Goal: Register for event/course

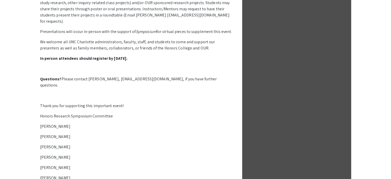
scroll to position [277, 0]
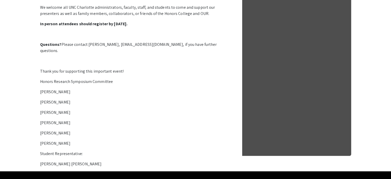
drag, startPoint x: 135, startPoint y: 138, endPoint x: 129, endPoint y: 139, distance: 6.2
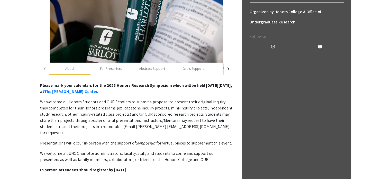
scroll to position [0, 0]
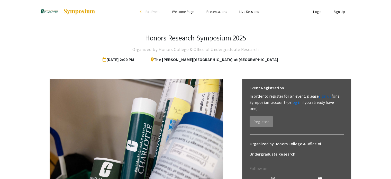
click at [326, 96] on link "sign up" at bounding box center [325, 95] width 13 height 5
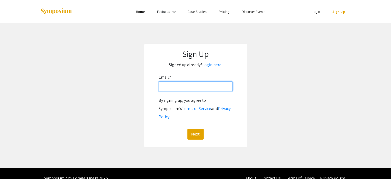
click at [211, 84] on input "Email: *" at bounding box center [196, 86] width 74 height 10
type input "[EMAIL_ADDRESS][DOMAIN_NAME]"
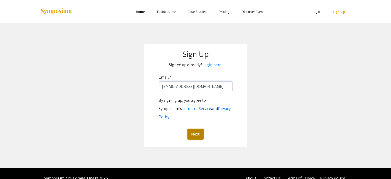
click at [201, 128] on button "Next" at bounding box center [195, 133] width 16 height 11
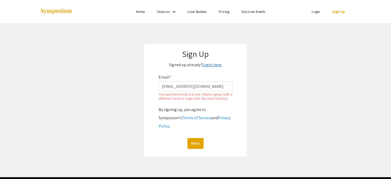
click at [208, 64] on link "Login here." at bounding box center [212, 64] width 20 height 5
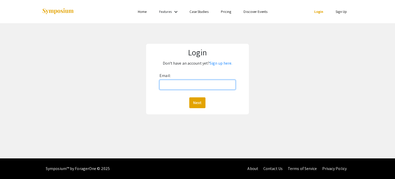
click at [209, 86] on input "Email:" at bounding box center [197, 85] width 76 height 10
type input "[EMAIL_ADDRESS][DOMAIN_NAME]"
click at [201, 104] on button "Next" at bounding box center [197, 102] width 16 height 11
click at [201, 100] on button "Next" at bounding box center [197, 102] width 16 height 11
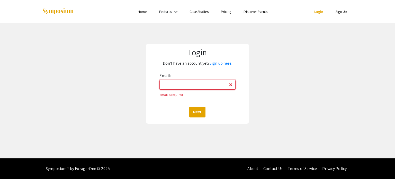
click at [207, 87] on input "Email:" at bounding box center [197, 85] width 76 height 10
type input "[EMAIL_ADDRESS][DOMAIN_NAME]"
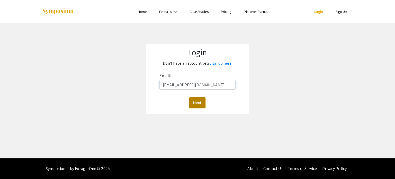
click at [199, 106] on button "Next" at bounding box center [197, 102] width 16 height 11
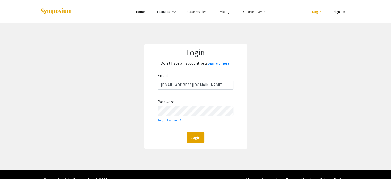
click at [197, 103] on div "Email: [EMAIL_ADDRESS][DOMAIN_NAME] Password: Forgot Password? Login" at bounding box center [195, 106] width 76 height 71
click at [187, 132] on button "Login" at bounding box center [196, 137] width 18 height 11
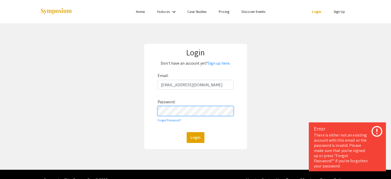
click at [187, 132] on button "Login" at bounding box center [196, 137] width 18 height 11
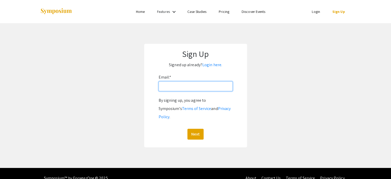
click at [209, 87] on input "Email: *" at bounding box center [196, 86] width 74 height 10
click at [212, 63] on link "Login here." at bounding box center [212, 64] width 20 height 5
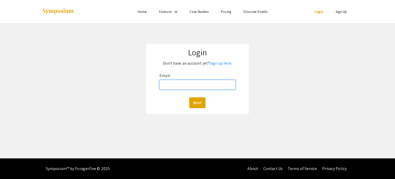
click at [209, 83] on input "Email:" at bounding box center [197, 85] width 76 height 10
type input "[EMAIL_ADDRESS][DOMAIN_NAME]"
click at [201, 104] on button "Next" at bounding box center [197, 102] width 16 height 11
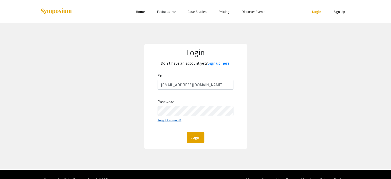
click at [165, 120] on link "Forgot Password?" at bounding box center [169, 120] width 24 height 4
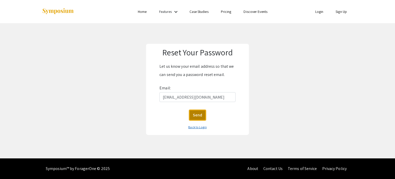
click at [202, 115] on button "Send" at bounding box center [197, 114] width 17 height 11
drag, startPoint x: 197, startPoint y: 114, endPoint x: 240, endPoint y: 88, distance: 50.1
click at [240, 88] on form "Let us know your email address so that we can send you a password reset email. …" at bounding box center [197, 96] width 95 height 69
click at [199, 129] on div "Back to Login" at bounding box center [197, 127] width 95 height 8
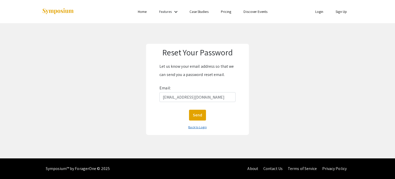
click at [199, 125] on link "Back to Login" at bounding box center [197, 127] width 18 height 4
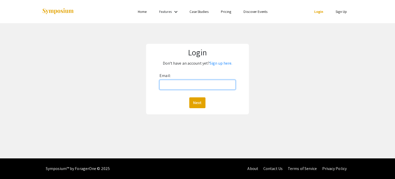
click at [198, 85] on input "Email:" at bounding box center [197, 85] width 76 height 10
type input "[EMAIL_ADDRESS][DOMAIN_NAME]"
click at [194, 100] on button "Next" at bounding box center [197, 102] width 16 height 11
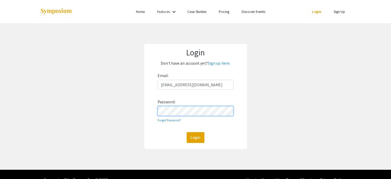
click at [187, 132] on button "Login" at bounding box center [196, 137] width 18 height 11
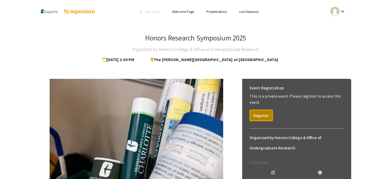
click at [261, 116] on button "Register" at bounding box center [260, 114] width 23 height 11
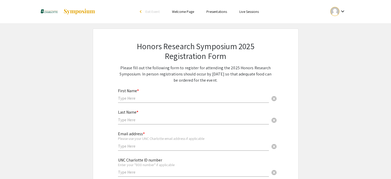
click at [181, 94] on div "First Name * cancel" at bounding box center [193, 93] width 151 height 20
type input "Jeevan"
type input "[PERSON_NAME]"
type input "7169075672"
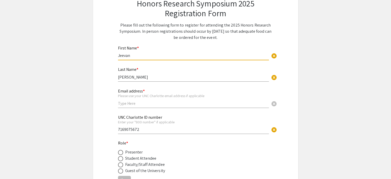
scroll to position [51, 0]
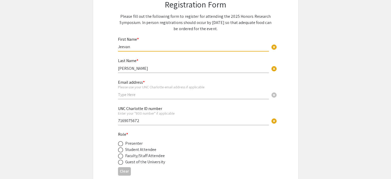
click at [156, 120] on input "7169075672" at bounding box center [193, 120] width 151 height 5
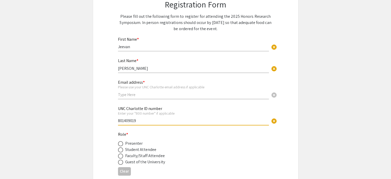
type input "801409019"
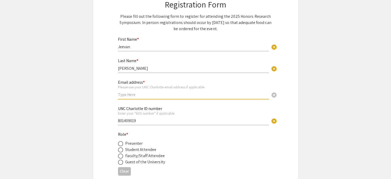
click at [160, 95] on input "text" at bounding box center [193, 94] width 151 height 5
type input "m"
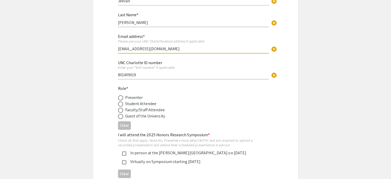
scroll to position [103, 0]
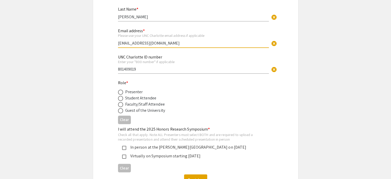
type input "[EMAIL_ADDRESS][DOMAIN_NAME]"
click at [137, 95] on div "Student Attendee" at bounding box center [140, 98] width 31 height 6
click at [136, 92] on div "Presenter" at bounding box center [134, 92] width 18 height 6
click at [117, 90] on div "Honors Research Symposium 2025 Registration Form Please fill out the following …" at bounding box center [196, 61] width 180 height 271
click at [119, 90] on span at bounding box center [120, 91] width 5 height 5
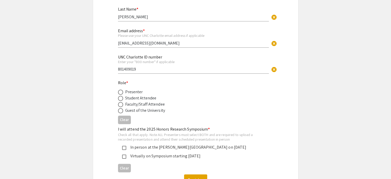
click at [119, 90] on input "radio" at bounding box center [120, 91] width 5 height 5
radio input "true"
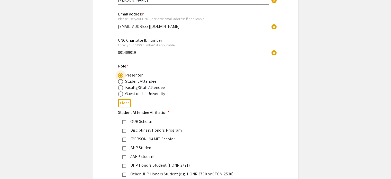
scroll to position [128, 0]
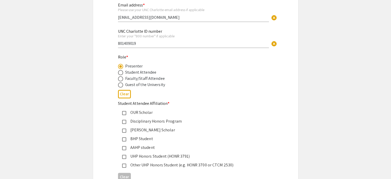
click at [86, 78] on app-registration-form-submission "Honors Research Symposium 2025 Registration Form Please fill out the following …" at bounding box center [195, 77] width 391 height 354
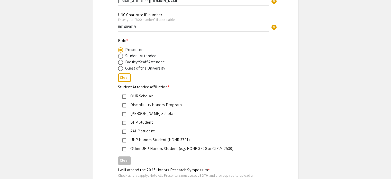
scroll to position [154, 0]
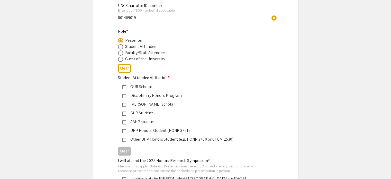
click at [175, 140] on div "Other UHP Honors Student (e.g. HONR 3700 or CTCM 2530)" at bounding box center [193, 139] width 135 height 6
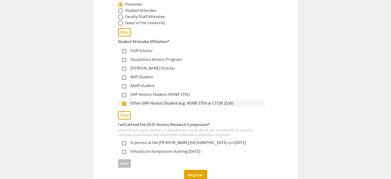
scroll to position [206, 0]
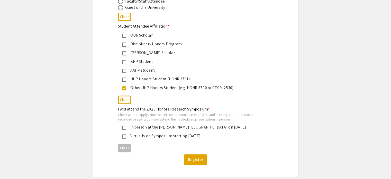
click at [171, 126] on div "In person at the [PERSON_NAME][GEOGRAPHIC_DATA] on [DATE]" at bounding box center [193, 127] width 135 height 6
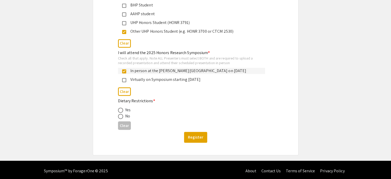
scroll to position [262, 0]
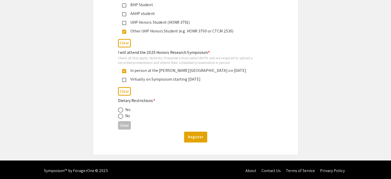
click at [124, 115] on label at bounding box center [121, 115] width 7 height 5
click at [123, 115] on input "radio" at bounding box center [120, 115] width 5 height 5
radio input "true"
click at [191, 136] on button "Register" at bounding box center [195, 136] width 23 height 11
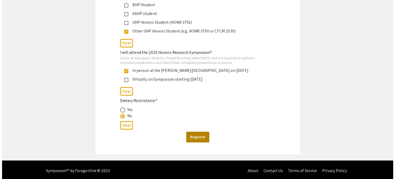
scroll to position [0, 0]
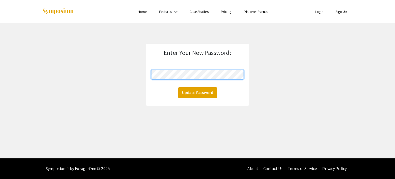
click button "Update Password" at bounding box center [197, 92] width 39 height 11
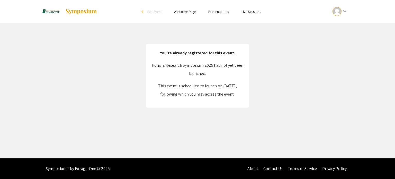
click at [184, 13] on link "Welcome Page" at bounding box center [185, 11] width 22 height 5
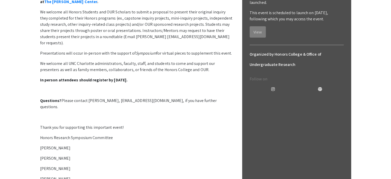
scroll to position [128, 0]
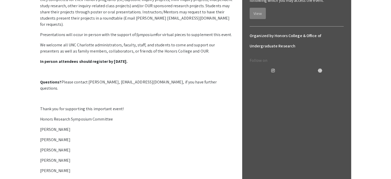
drag, startPoint x: 154, startPoint y: 77, endPoint x: 152, endPoint y: 74, distance: 3.9
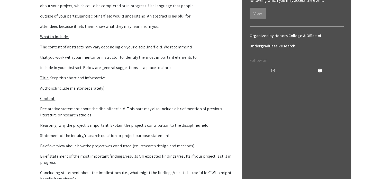
click at [174, 81] on mat-tab-group "About For Presenters Abstract Support Orals Support Poster Support Roundtable S…" at bounding box center [136, 144] width 193 height 381
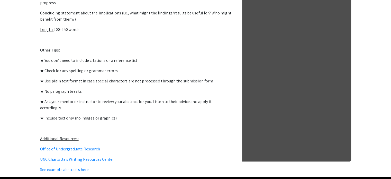
scroll to position [288, 0]
